Goal: Information Seeking & Learning: Check status

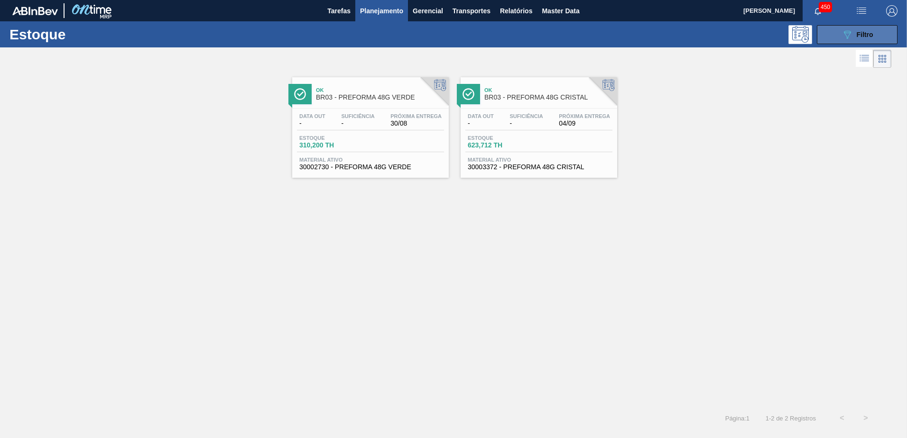
click at [821, 34] on button "089F7B8B-B2A5-4AFE-B5C0-19BA573D28AC Filtro" at bounding box center [857, 34] width 81 height 19
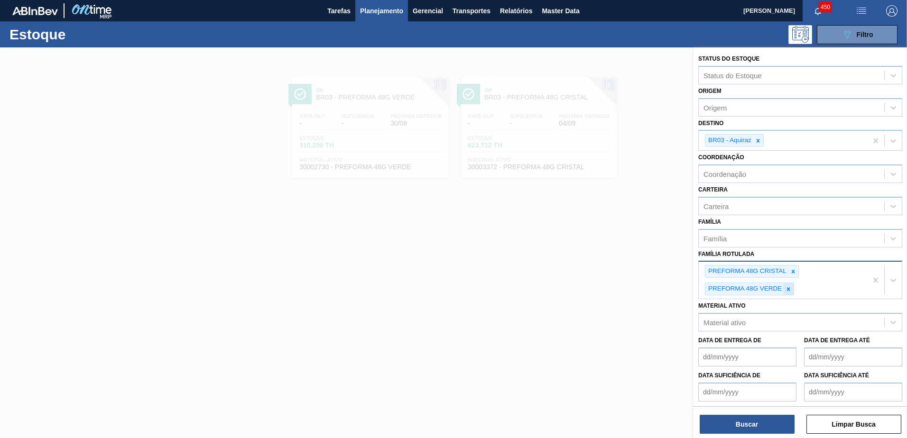
click at [793, 290] on div at bounding box center [788, 289] width 10 height 12
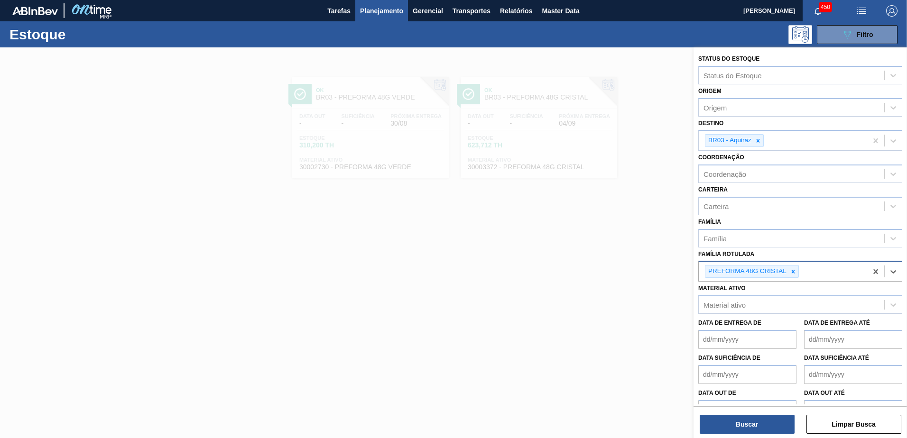
click at [794, 274] on div at bounding box center [793, 272] width 10 height 12
click at [784, 269] on div "Família Rotulada" at bounding box center [791, 271] width 185 height 14
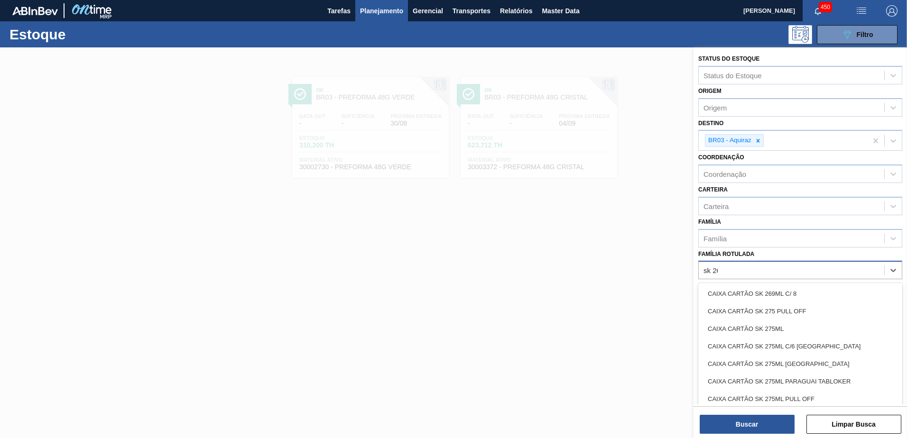
type Rotulada "sk 269"
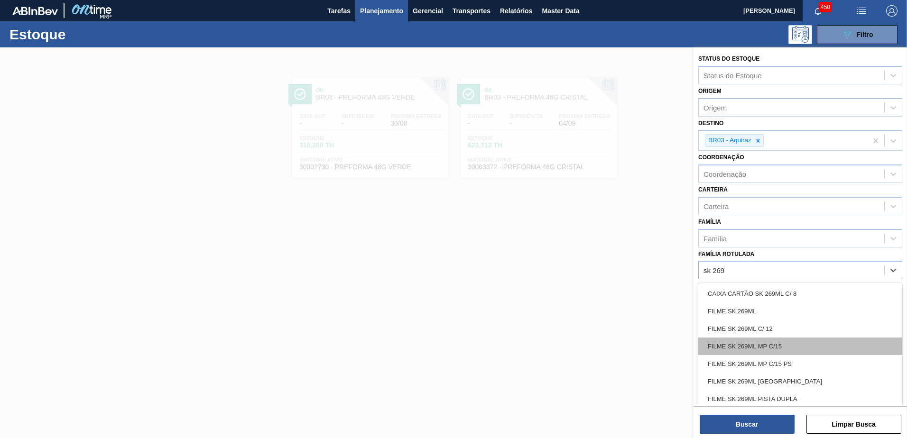
click at [807, 344] on div "FILME SK 269ML MP C/15" at bounding box center [800, 347] width 204 height 18
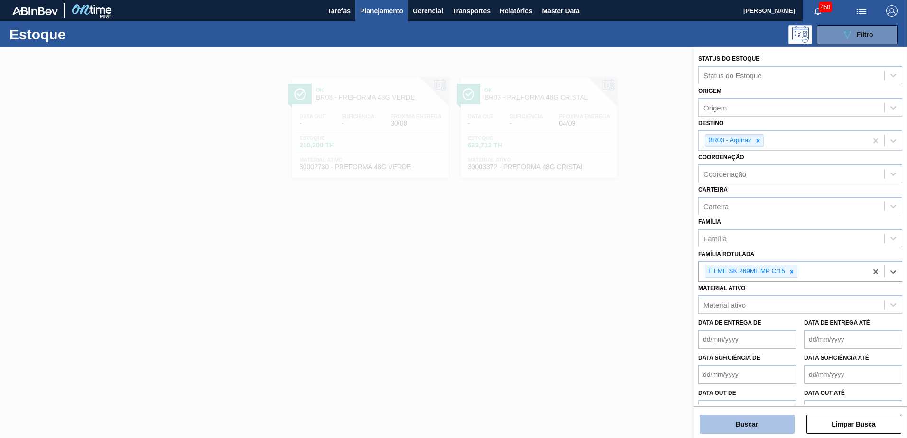
click at [758, 422] on button "Buscar" at bounding box center [747, 424] width 95 height 19
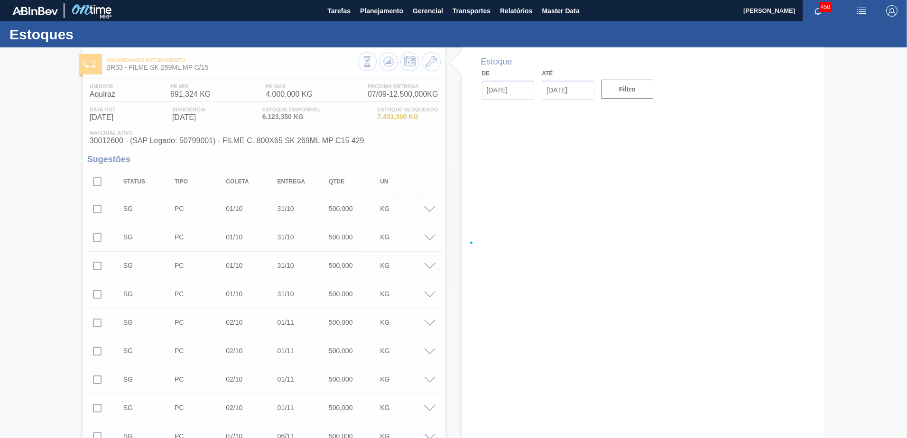
type input "[DATE]"
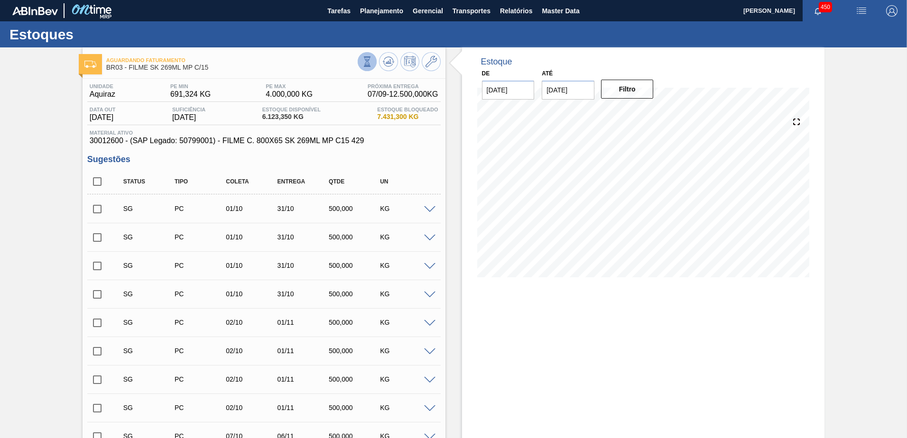
click at [370, 63] on icon at bounding box center [367, 61] width 10 height 10
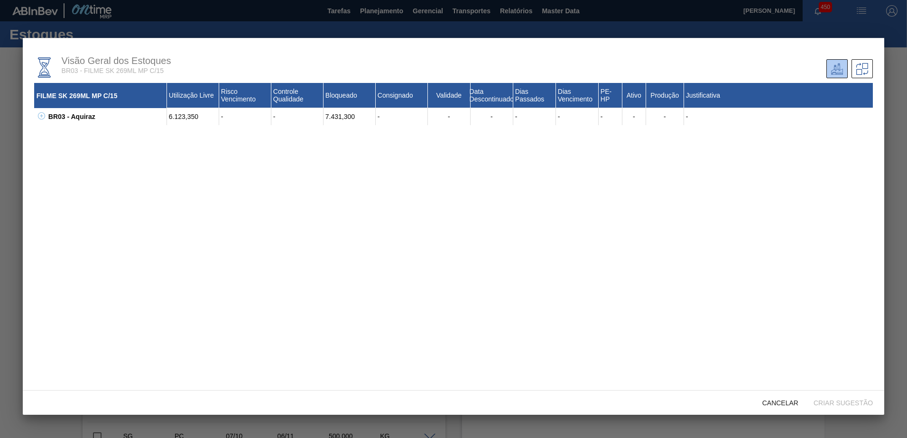
click at [41, 113] on icon at bounding box center [41, 115] width 7 height 7
click at [56, 133] on icon at bounding box center [53, 133] width 7 height 7
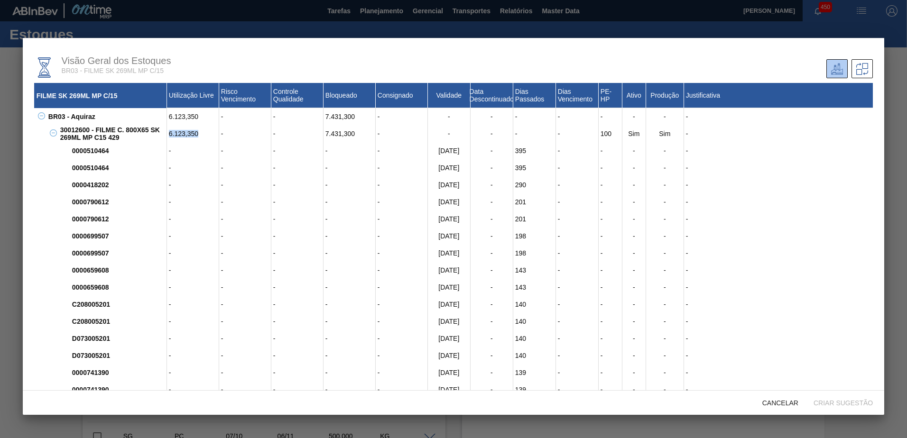
drag, startPoint x: 168, startPoint y: 133, endPoint x: 197, endPoint y: 135, distance: 29.5
click at [197, 135] on div "6.123,350" at bounding box center [193, 133] width 52 height 17
click at [122, 30] on div at bounding box center [453, 219] width 907 height 438
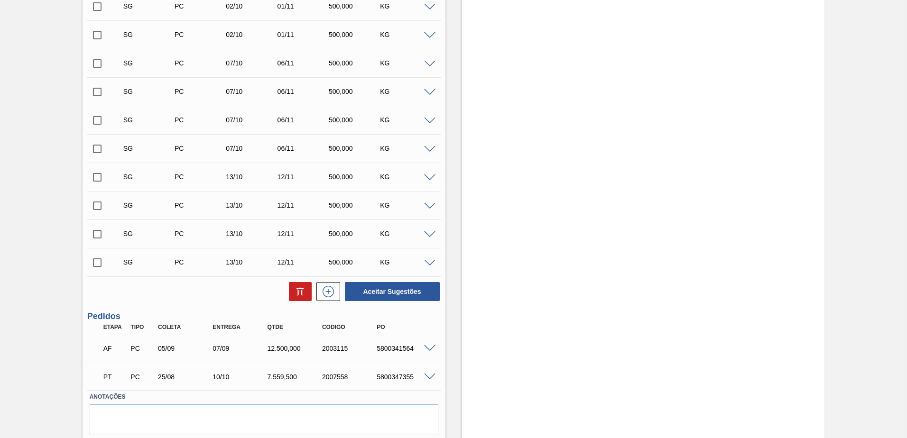
scroll to position [403, 0]
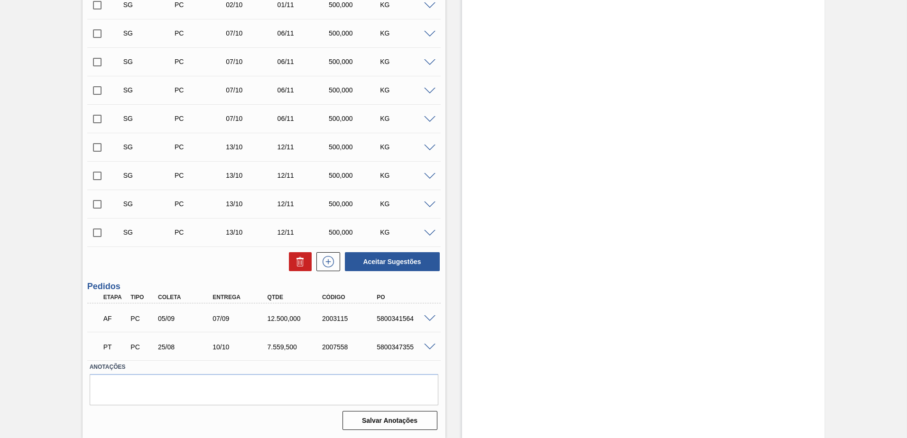
click at [241, 316] on div "07/09" at bounding box center [240, 319] width 61 height 8
drag, startPoint x: 241, startPoint y: 316, endPoint x: 309, endPoint y: 341, distance: 72.6
click at [298, 320] on div "12.500,000" at bounding box center [295, 319] width 61 height 8
click at [430, 313] on div "AF PC 05/09 07/09 12.500,000 2003115 5800341564" at bounding box center [263, 318] width 353 height 24
click at [430, 317] on span at bounding box center [429, 318] width 11 height 7
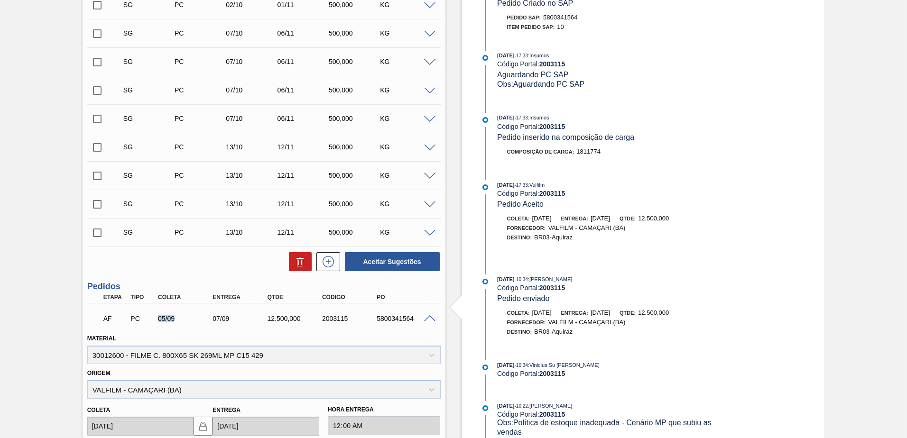
drag, startPoint x: 168, startPoint y: 320, endPoint x: 194, endPoint y: 325, distance: 26.4
click at [194, 325] on div "AF PC 05/09 07/09 12.500,000 2003115 5800341564" at bounding box center [261, 317] width 328 height 19
drag, startPoint x: 194, startPoint y: 325, endPoint x: 205, endPoint y: 327, distance: 11.7
click at [205, 327] on div "AF PC 05/09 07/09 12.500,000 2003115 5800341564" at bounding box center [263, 318] width 353 height 24
drag, startPoint x: 205, startPoint y: 317, endPoint x: 246, endPoint y: 320, distance: 40.9
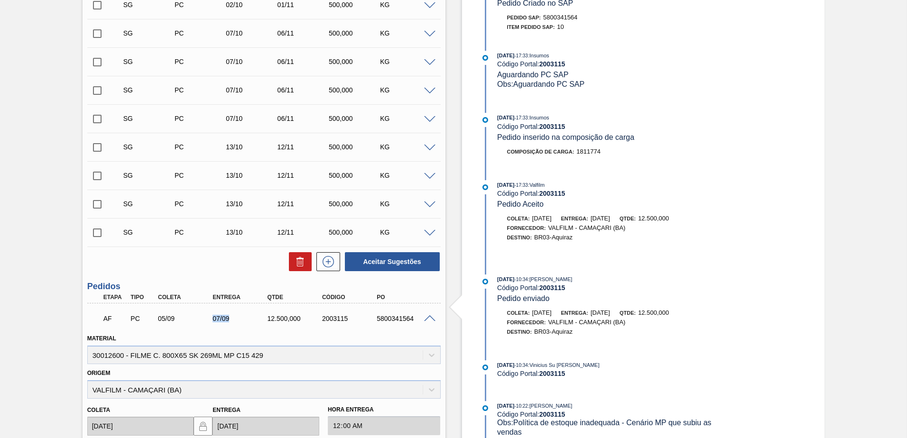
click at [246, 320] on div "AF PC 05/09 07/09 12.500,000 2003115 5800341564" at bounding box center [261, 317] width 328 height 19
drag, startPoint x: 246, startPoint y: 320, endPoint x: 253, endPoint y: 324, distance: 8.7
click at [253, 324] on div "AF PC 05/09 07/09 12.500,000 2003115 5800341564" at bounding box center [261, 317] width 328 height 19
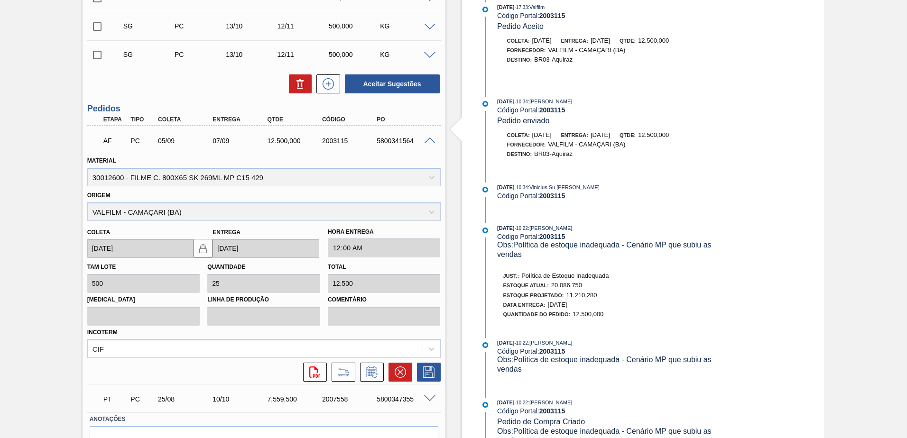
scroll to position [633, 0]
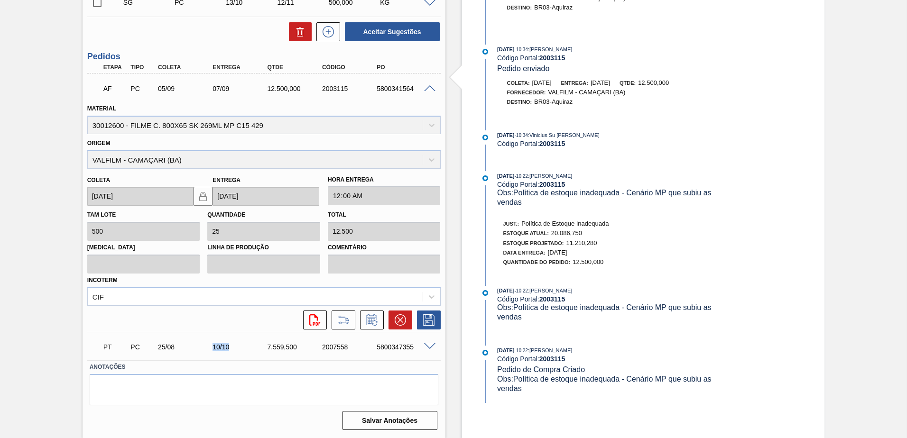
drag, startPoint x: 198, startPoint y: 347, endPoint x: 245, endPoint y: 347, distance: 46.5
click at [245, 347] on div "PT PC 25/08 10/10 7.559,500 2007558 5800347355" at bounding box center [261, 346] width 328 height 19
drag, startPoint x: 245, startPoint y: 347, endPoint x: 250, endPoint y: 348, distance: 4.8
click at [250, 348] on div "10/10" at bounding box center [240, 347] width 61 height 8
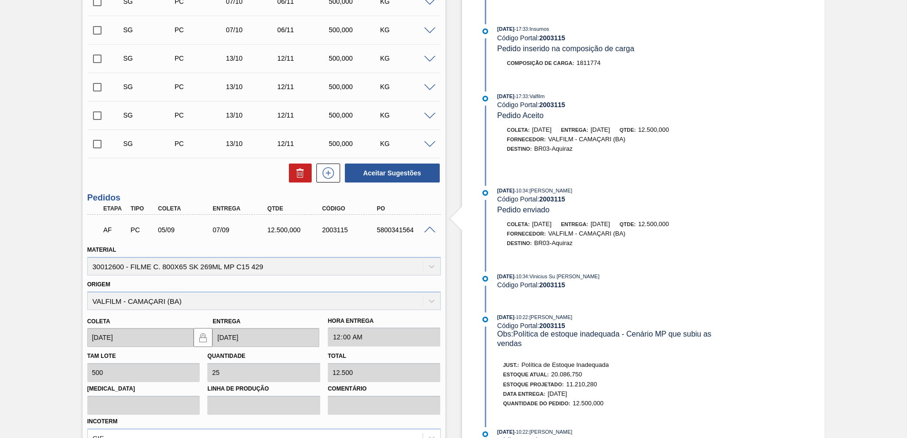
scroll to position [491, 0]
click at [428, 232] on span at bounding box center [429, 231] width 11 height 7
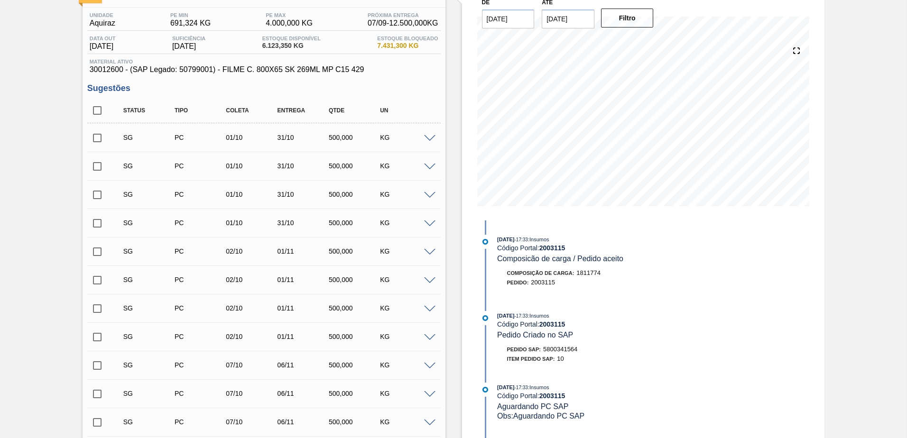
scroll to position [0, 0]
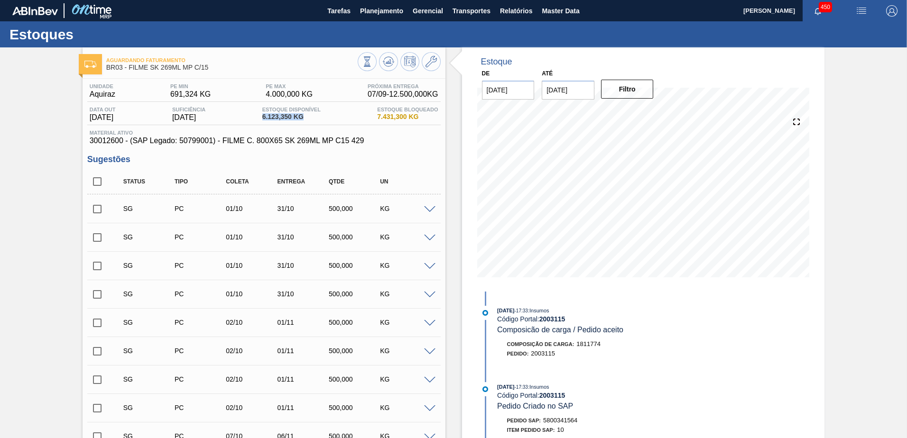
drag, startPoint x: 296, startPoint y: 121, endPoint x: 333, endPoint y: 123, distance: 36.6
click at [333, 123] on div "Data out 21/09/2025 Suficiência 28/09/2025 Estoque Disponível 6.123,350 KG Esto…" at bounding box center [263, 116] width 353 height 19
click at [372, 61] on button at bounding box center [367, 61] width 19 height 19
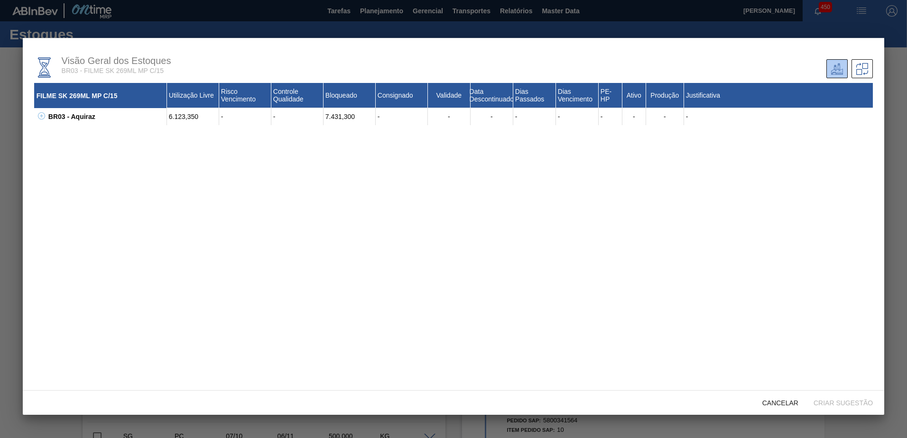
click at [42, 115] on icon at bounding box center [41, 115] width 7 height 7
click at [72, 132] on div "30012600 - FILME C. 800X65 SK 269ML MP C15 429" at bounding box center [112, 133] width 109 height 17
copy div "30012600"
drag, startPoint x: 167, startPoint y: 113, endPoint x: 216, endPoint y: 117, distance: 49.5
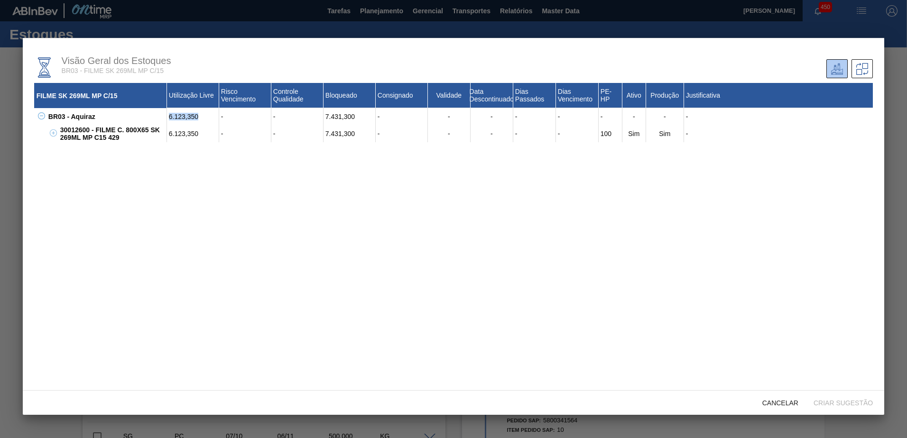
click at [216, 117] on div "BR03 - Aquiraz 6.123,350 - - 7.431,300 - - - - - - - - -" at bounding box center [459, 116] width 827 height 17
drag, startPoint x: 216, startPoint y: 117, endPoint x: 200, endPoint y: 116, distance: 16.1
click at [200, 116] on div "6.123,350" at bounding box center [193, 116] width 52 height 17
drag, startPoint x: 167, startPoint y: 116, endPoint x: 224, endPoint y: 121, distance: 57.7
click at [224, 121] on div "6.123,350 - - 7.431,300 - - - - - - - - -" at bounding box center [520, 116] width 706 height 17
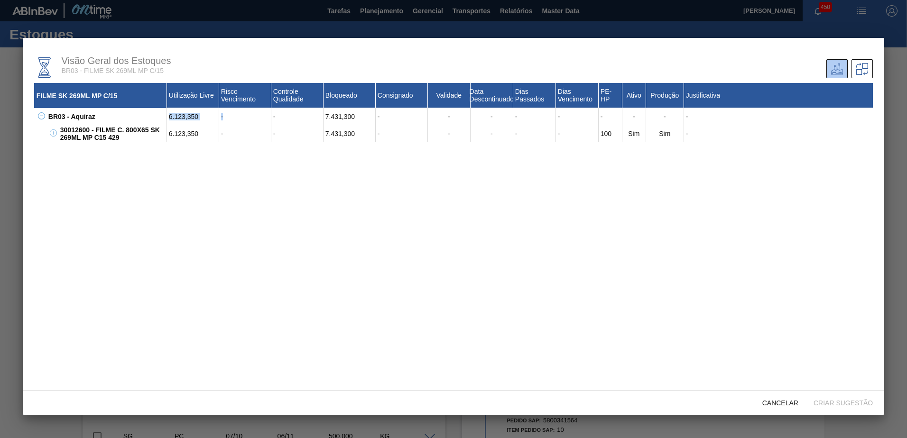
drag, startPoint x: 224, startPoint y: 121, endPoint x: 204, endPoint y: 138, distance: 25.3
click at [188, 116] on div "6.123,350" at bounding box center [193, 116] width 52 height 17
click at [510, 247] on div "FILME SK 269ML MP C/15 Utilização Livre Risco Vencimento Controle Qualidade Blo…" at bounding box center [453, 237] width 839 height 308
click at [421, 35] on div at bounding box center [453, 219] width 907 height 438
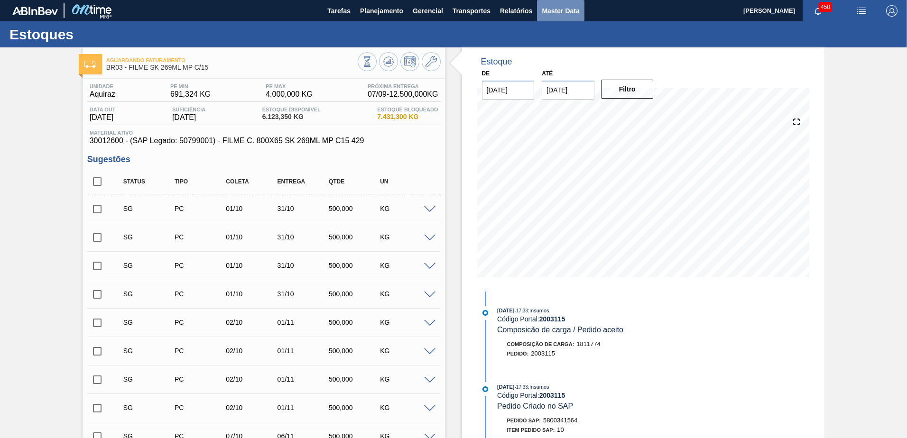
click at [558, 5] on span "Master Data" at bounding box center [560, 10] width 37 height 11
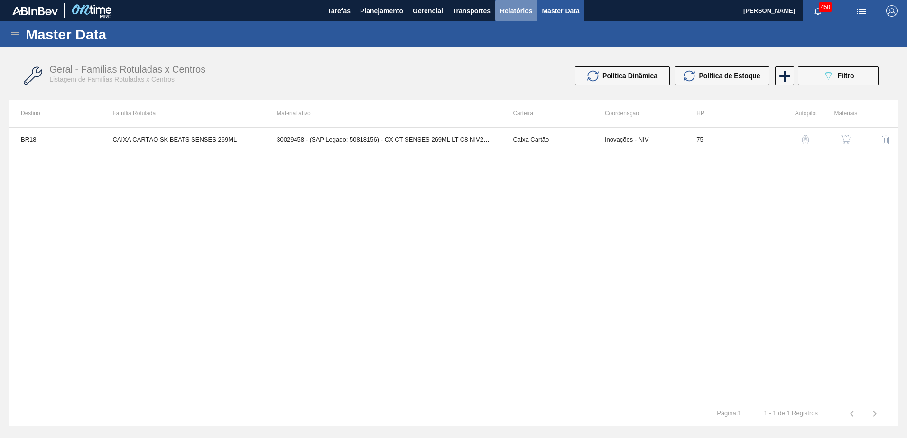
click at [500, 9] on span "Relatórios" at bounding box center [516, 10] width 32 height 11
